Goal: Task Accomplishment & Management: Complete application form

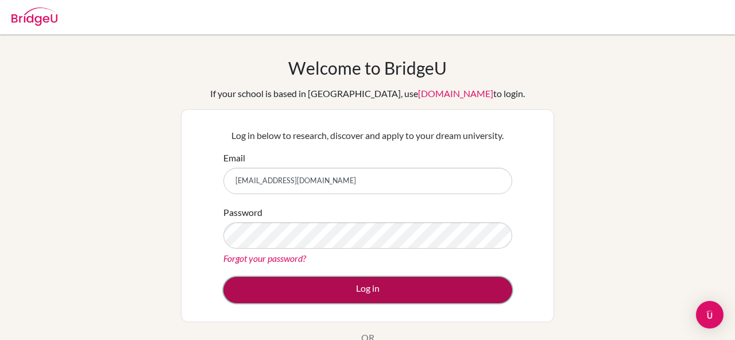
click at [314, 283] on button "Log in" at bounding box center [367, 290] width 289 height 26
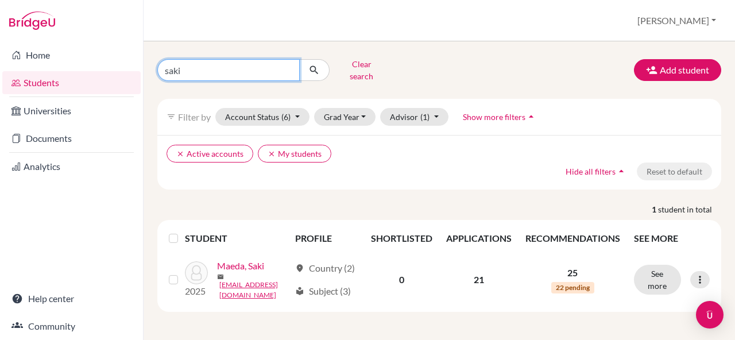
click at [262, 68] on input "saki" at bounding box center [228, 70] width 142 height 22
click at [288, 65] on input "saki" at bounding box center [228, 70] width 142 height 22
click at [299, 59] on button "submit" at bounding box center [314, 70] width 30 height 22
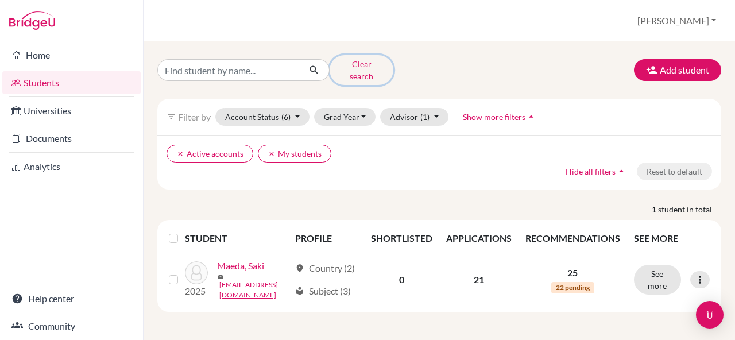
click at [372, 60] on button "Clear search" at bounding box center [362, 70] width 64 height 30
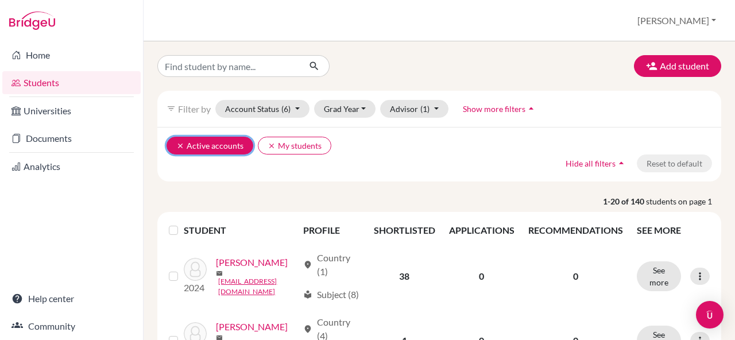
click at [172, 148] on button "clear Active accounts" at bounding box center [210, 146] width 87 height 18
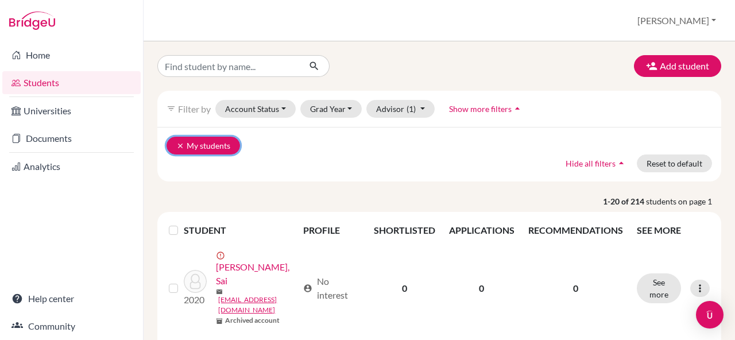
click at [202, 144] on button "clear My students" at bounding box center [204, 146] width 74 height 18
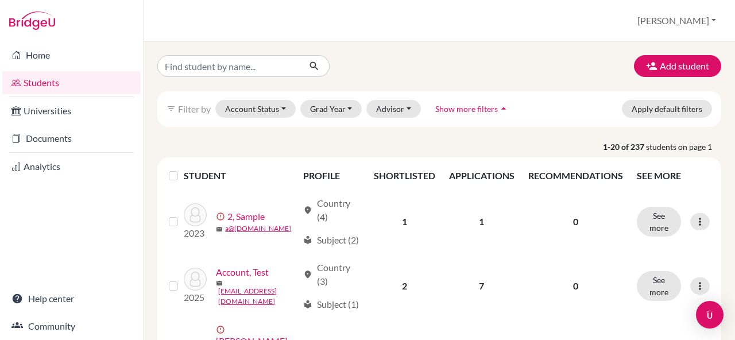
click at [346, 118] on div "filter_list Filter by Account Status Active accounts Archived accounts Register…" at bounding box center [439, 109] width 564 height 36
click at [352, 113] on button "Grad Year" at bounding box center [331, 109] width 62 height 18
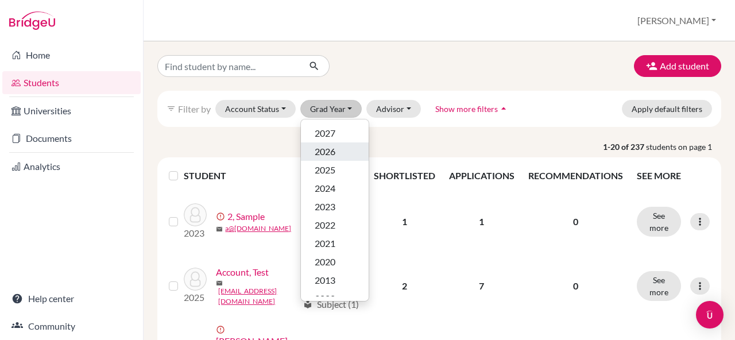
click at [346, 154] on div "2026" at bounding box center [335, 152] width 40 height 14
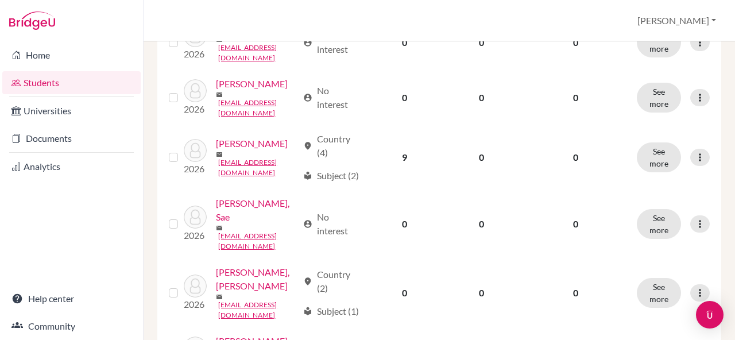
scroll to position [1023, 0]
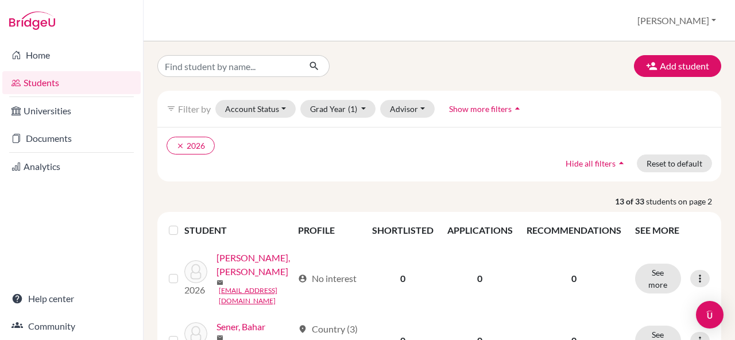
click at [669, 73] on button "Add student" at bounding box center [677, 66] width 87 height 22
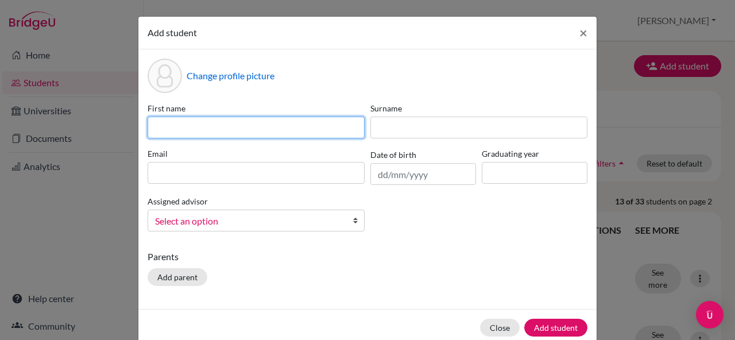
click at [297, 128] on input at bounding box center [256, 128] width 217 height 22
type input "Avani"
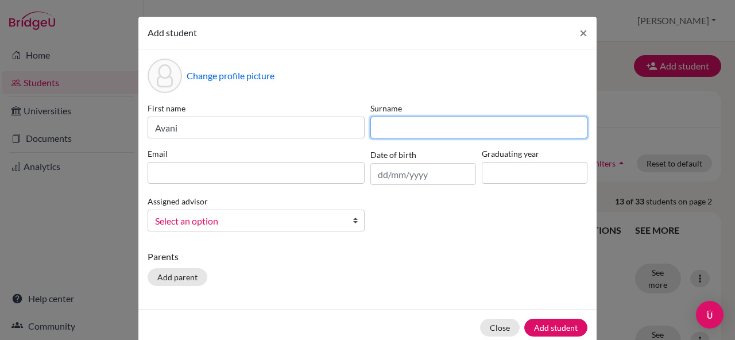
click at [389, 126] on input at bounding box center [478, 128] width 217 height 22
type input "Honmode"
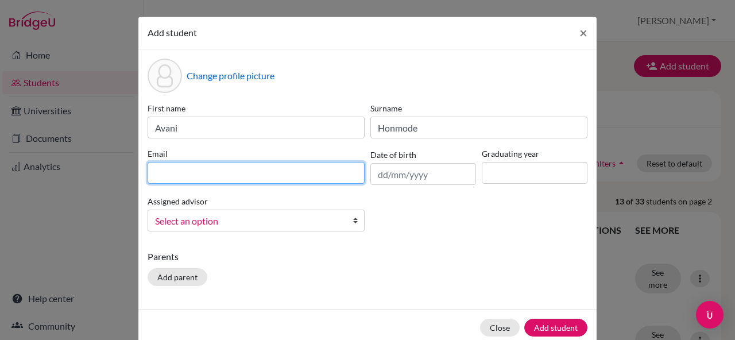
click at [261, 177] on input at bounding box center [256, 173] width 217 height 22
type input "[EMAIL_ADDRESS][DOMAIN_NAME]"
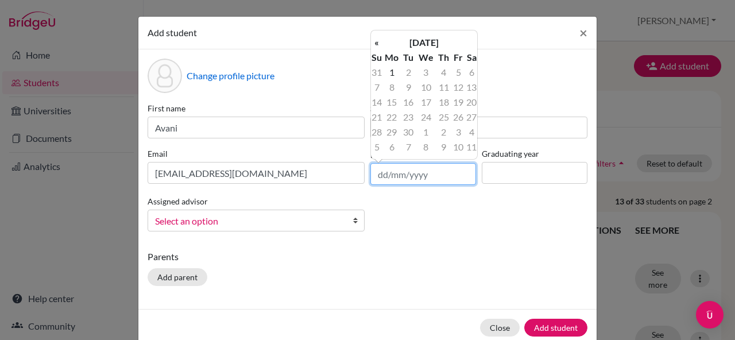
click at [392, 164] on input "text" at bounding box center [423, 174] width 106 height 22
click at [415, 208] on div "First name [PERSON_NAME] Surname [PERSON_NAME] Email [EMAIL_ADDRESS][DOMAIN_NAM…" at bounding box center [368, 171] width 446 height 138
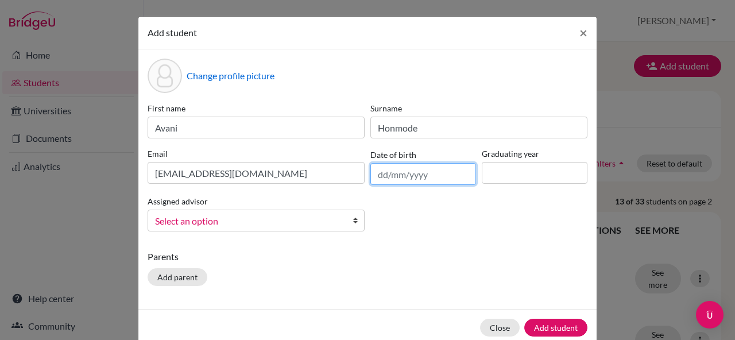
click at [408, 176] on input "text" at bounding box center [423, 174] width 106 height 22
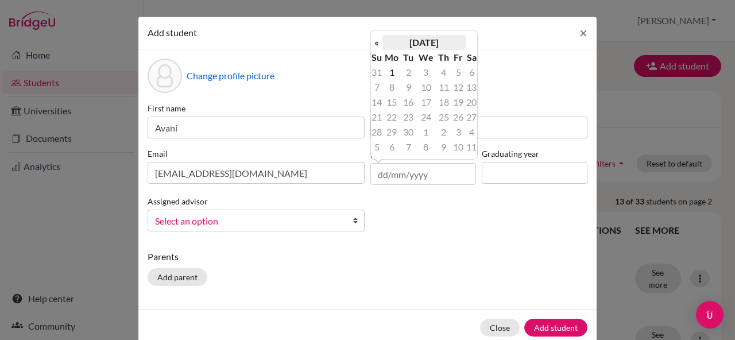
click at [406, 42] on th "[DATE]" at bounding box center [424, 42] width 83 height 15
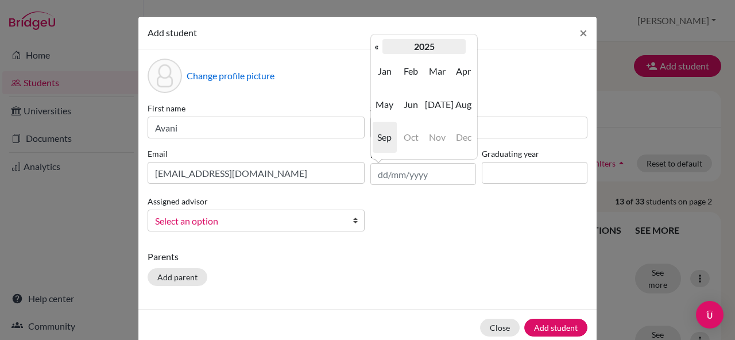
click at [407, 45] on th "2025" at bounding box center [424, 46] width 83 height 15
click at [375, 45] on th "«" at bounding box center [376, 46] width 11 height 15
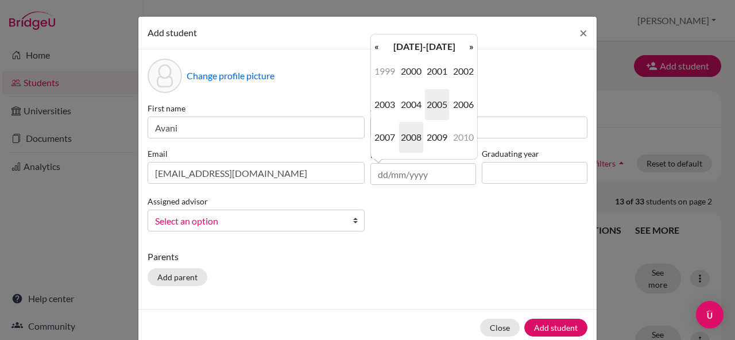
click at [418, 140] on span "2008" at bounding box center [411, 137] width 24 height 31
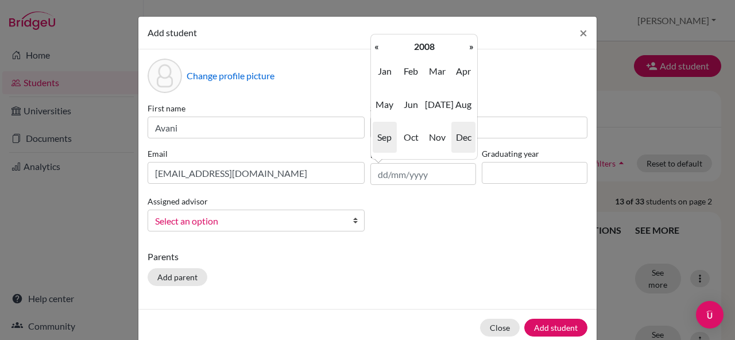
click at [461, 136] on span "Dec" at bounding box center [463, 137] width 24 height 31
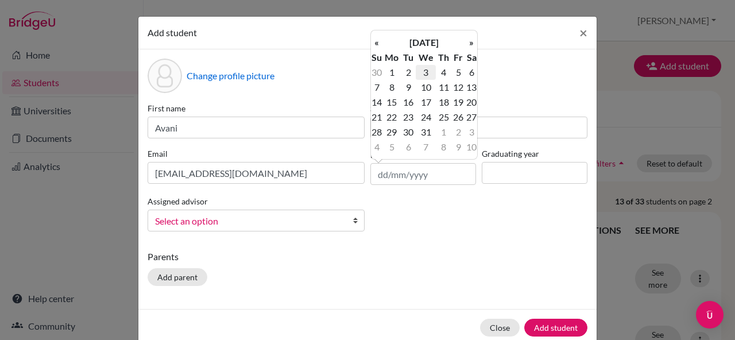
click at [431, 77] on td "3" at bounding box center [426, 72] width 20 height 15
type input "[DATE]"
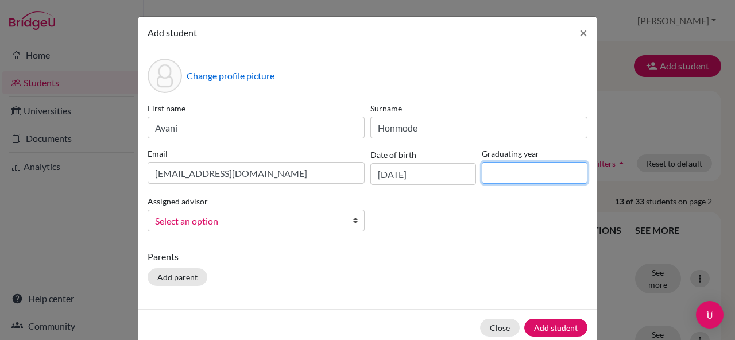
click at [507, 178] on input at bounding box center [535, 173] width 106 height 22
type input "2026"
click at [443, 218] on div "First name [PERSON_NAME] Surname [PERSON_NAME] Email [EMAIL_ADDRESS][DOMAIN_NAM…" at bounding box center [368, 171] width 446 height 138
click at [326, 224] on span "Select an option" at bounding box center [248, 221] width 187 height 15
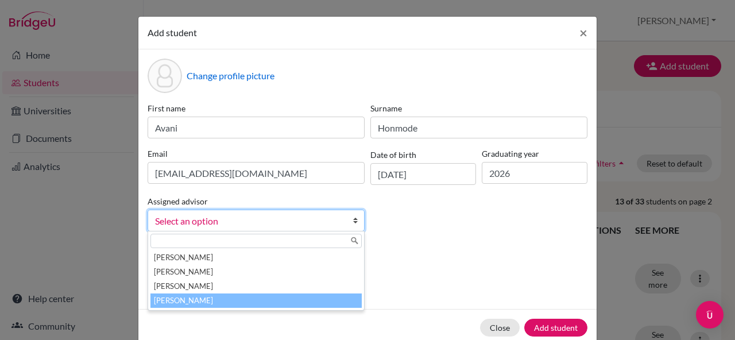
click at [262, 300] on li "[PERSON_NAME]" at bounding box center [255, 301] width 211 height 14
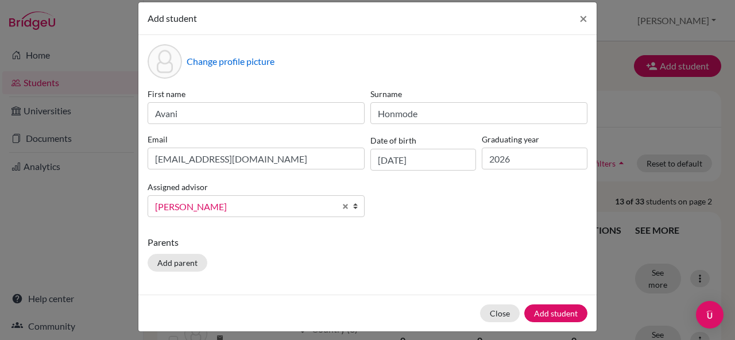
scroll to position [22, 0]
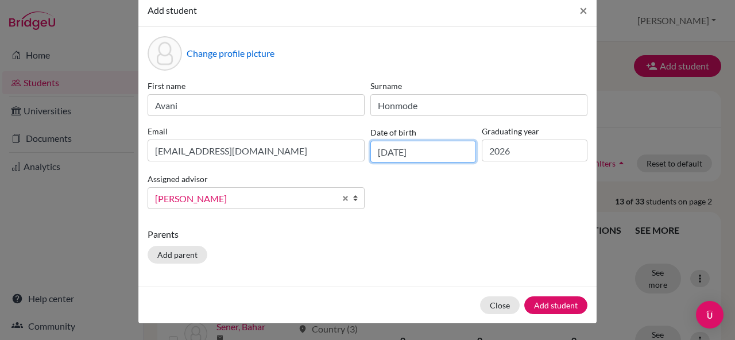
click at [426, 157] on input "[DATE]" at bounding box center [423, 152] width 106 height 22
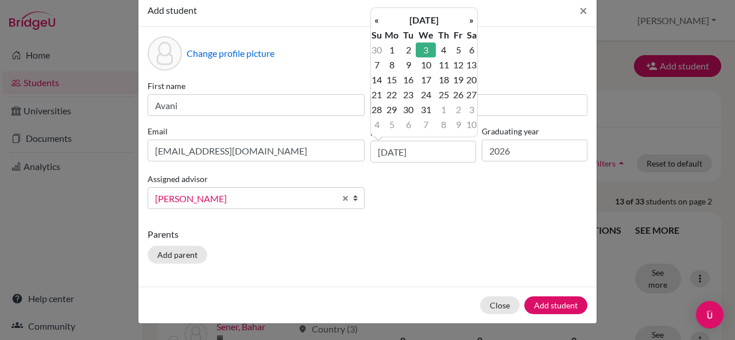
click at [488, 213] on div "First name [PERSON_NAME] Surname [PERSON_NAME] Email [EMAIL_ADDRESS][DOMAIN_NAM…" at bounding box center [368, 149] width 446 height 138
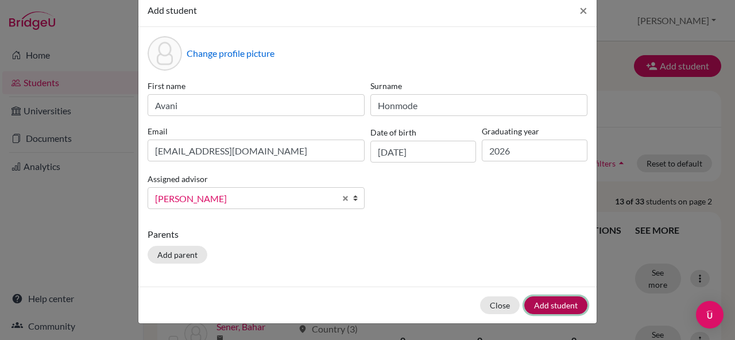
click at [566, 308] on button "Add student" at bounding box center [555, 305] width 63 height 18
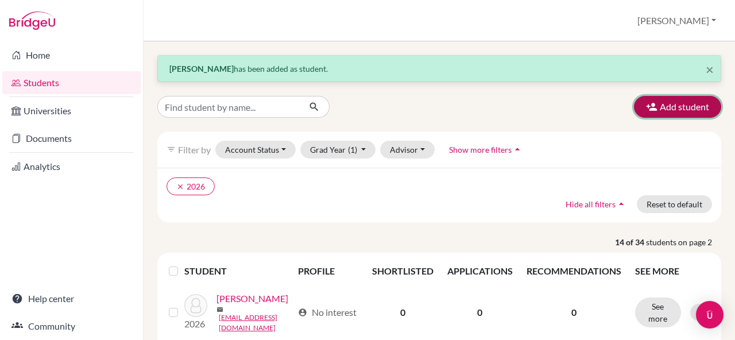
click at [667, 106] on button "Add student" at bounding box center [677, 107] width 87 height 22
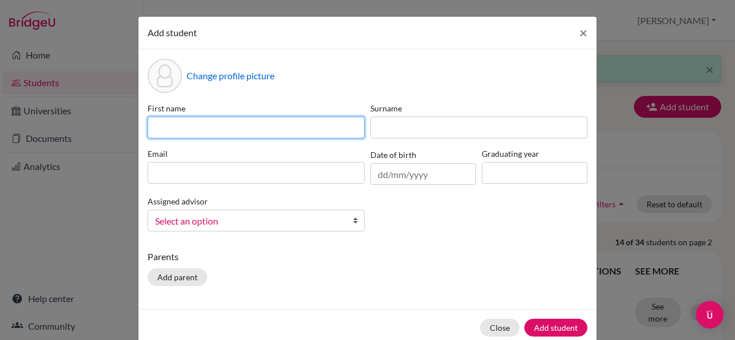
click at [332, 134] on input at bounding box center [256, 128] width 217 height 22
type input "Masami"
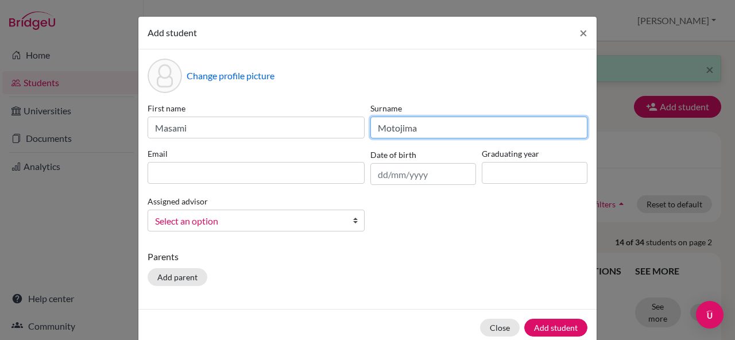
type input "Motojima"
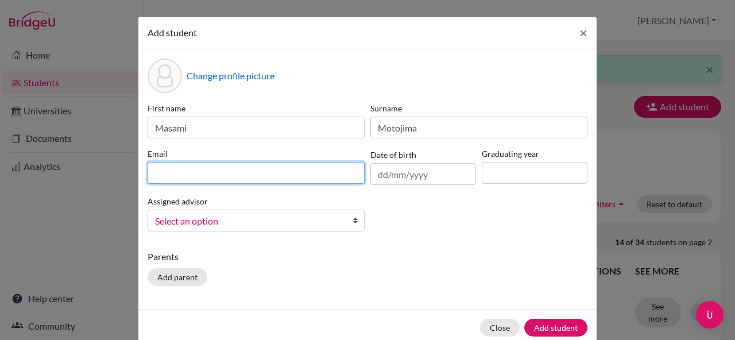
click at [241, 172] on input at bounding box center [256, 173] width 217 height 22
type input "[EMAIL_ADDRESS][DOMAIN_NAME]"
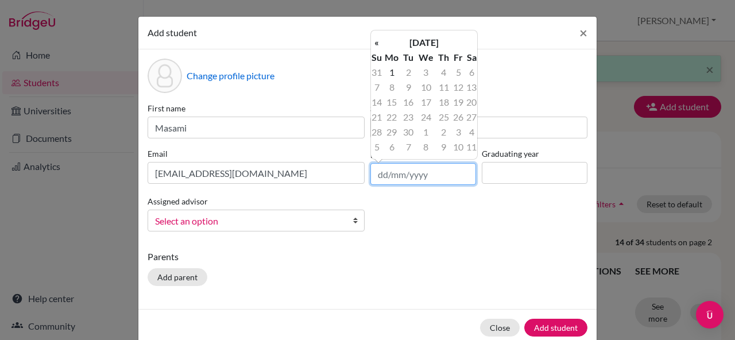
click at [412, 168] on input "text" at bounding box center [423, 174] width 106 height 22
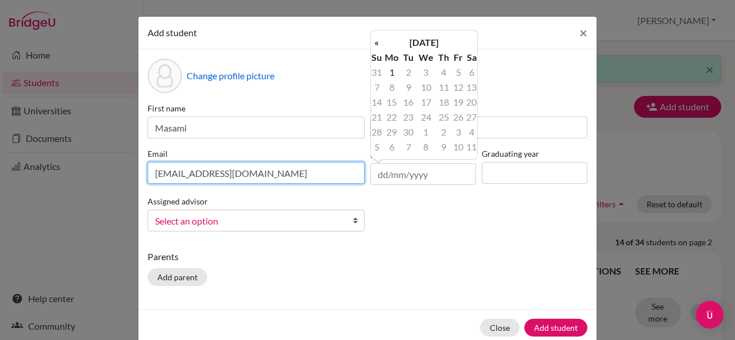
click at [286, 169] on input "[EMAIL_ADDRESS][DOMAIN_NAME]" at bounding box center [256, 173] width 217 height 22
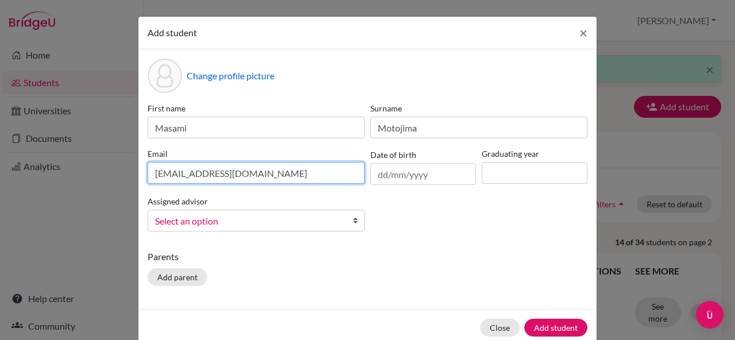
click at [286, 169] on input "[EMAIL_ADDRESS][DOMAIN_NAME]" at bounding box center [256, 173] width 217 height 22
type input "[EMAIL_ADDRESS][DOMAIN_NAME]"
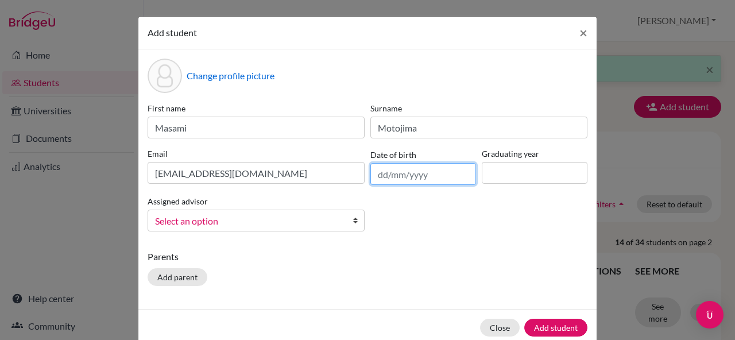
click at [406, 175] on input "text" at bounding box center [423, 174] width 106 height 22
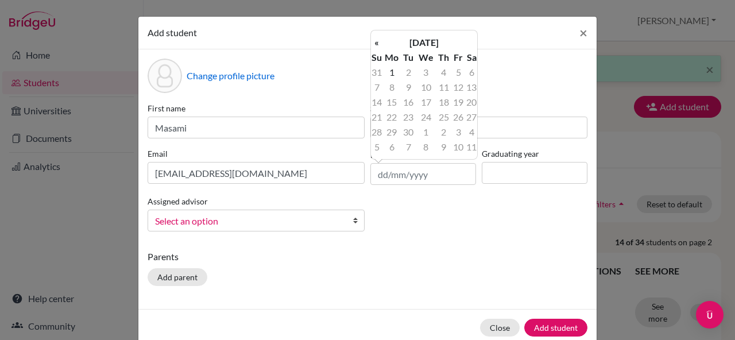
click at [423, 34] on div "« [DATE] » Su Mo Tu We Th Fr Sa 31 1 2 3 4 5 6 7 8 9 10 11 12 13 14 15 16 17 18…" at bounding box center [423, 95] width 107 height 130
click at [423, 35] on th "[DATE]" at bounding box center [424, 42] width 83 height 15
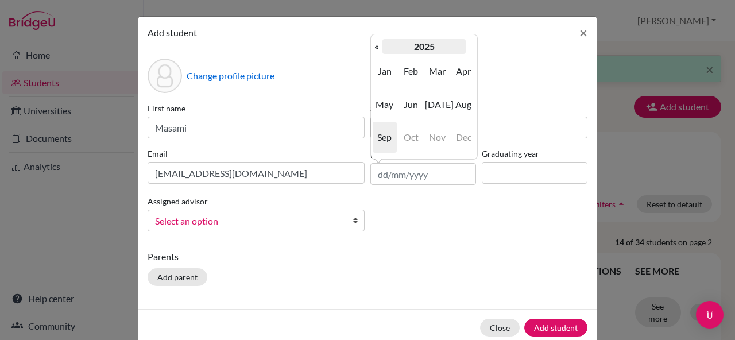
click at [424, 44] on th "2025" at bounding box center [424, 46] width 83 height 15
click at [426, 47] on th "[DATE]-[DATE]" at bounding box center [424, 46] width 83 height 15
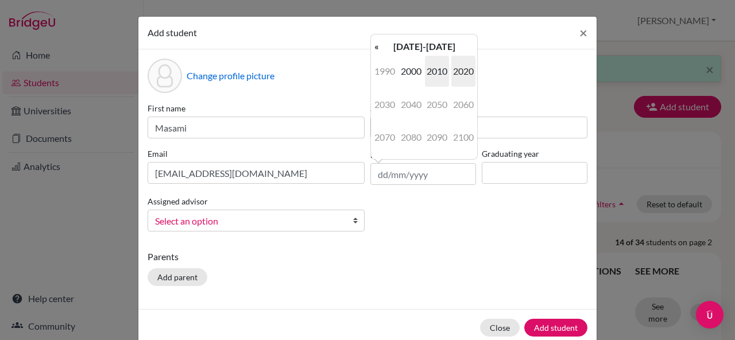
click at [438, 78] on span "2010" at bounding box center [437, 71] width 24 height 31
click at [376, 52] on th "«" at bounding box center [376, 46] width 11 height 15
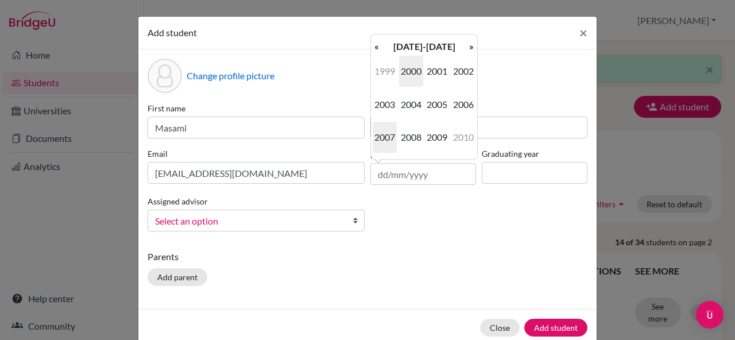
click at [389, 133] on span "2007" at bounding box center [385, 137] width 24 height 31
click at [467, 102] on span "Aug" at bounding box center [463, 104] width 24 height 31
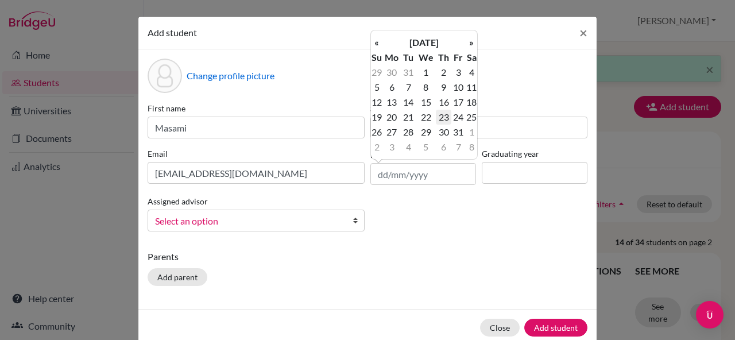
drag, startPoint x: 422, startPoint y: 118, endPoint x: 442, endPoint y: 115, distance: 20.3
click at [442, 115] on tr "19 20 21 22 23 24 25" at bounding box center [424, 117] width 106 height 15
click at [442, 115] on td "23" at bounding box center [443, 117] width 15 height 15
type input "[DATE]"
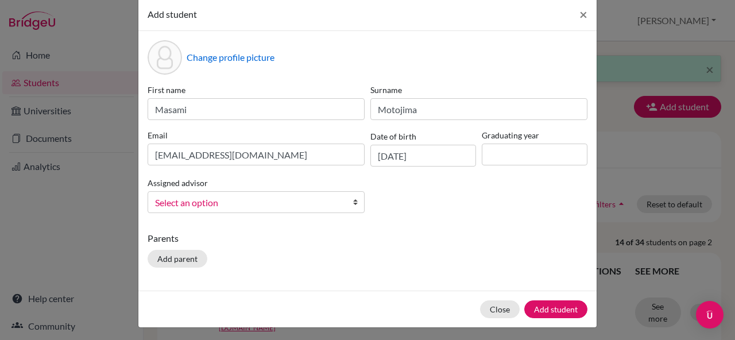
scroll to position [22, 0]
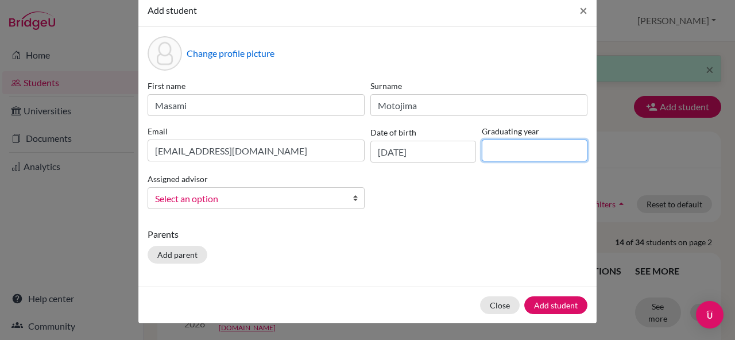
click at [522, 155] on input at bounding box center [535, 151] width 106 height 22
type input "2026"
click at [240, 203] on span "Select an option" at bounding box center [248, 198] width 187 height 15
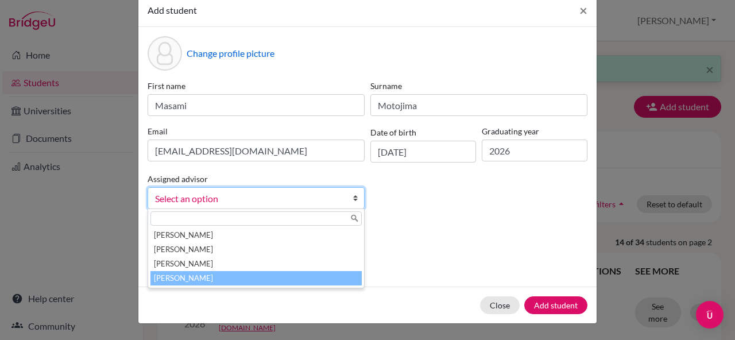
click at [223, 279] on li "[PERSON_NAME]" at bounding box center [255, 278] width 211 height 14
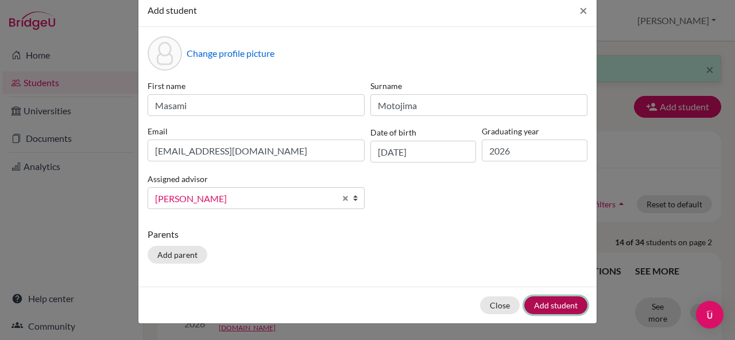
click at [566, 307] on button "Add student" at bounding box center [555, 305] width 63 height 18
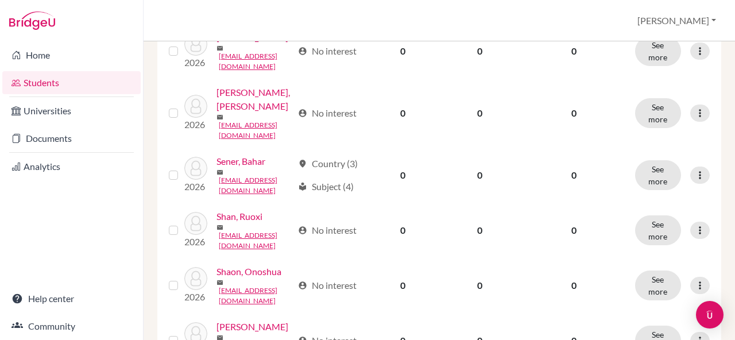
scroll to position [780, 0]
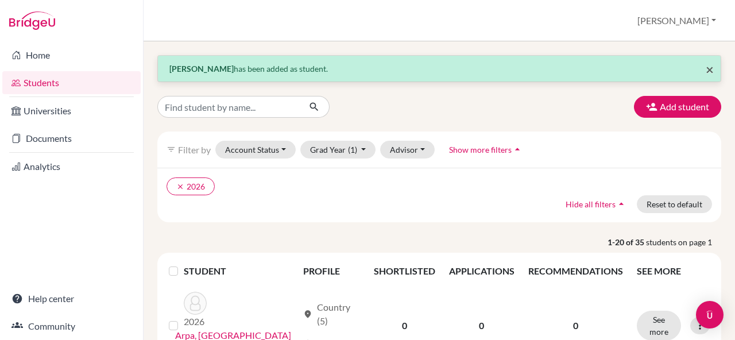
click at [710, 71] on span "×" at bounding box center [710, 69] width 8 height 17
